Goal: Information Seeking & Learning: Learn about a topic

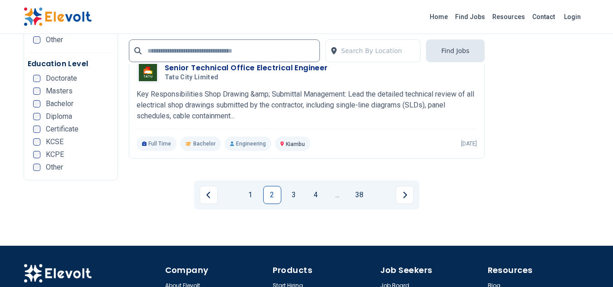
scroll to position [1899, 0]
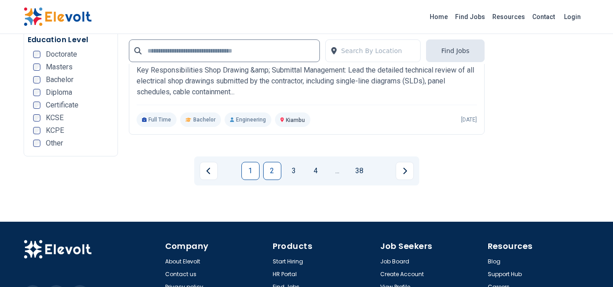
click at [251, 162] on link "1" at bounding box center [250, 171] width 18 height 18
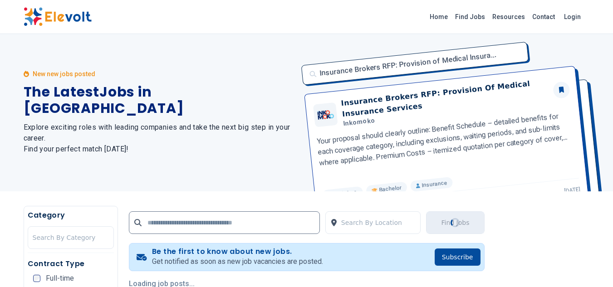
scroll to position [0, 0]
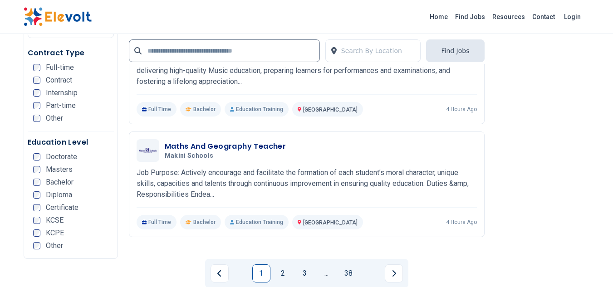
scroll to position [1869, 0]
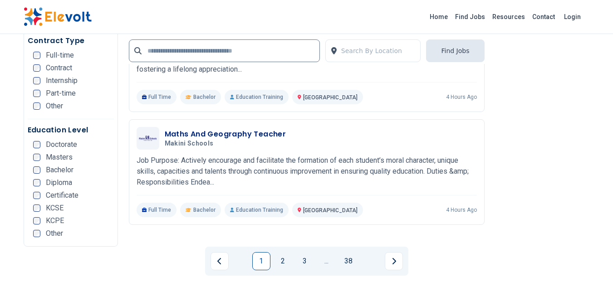
scroll to position [1844, 0]
